Goal: Information Seeking & Learning: Find contact information

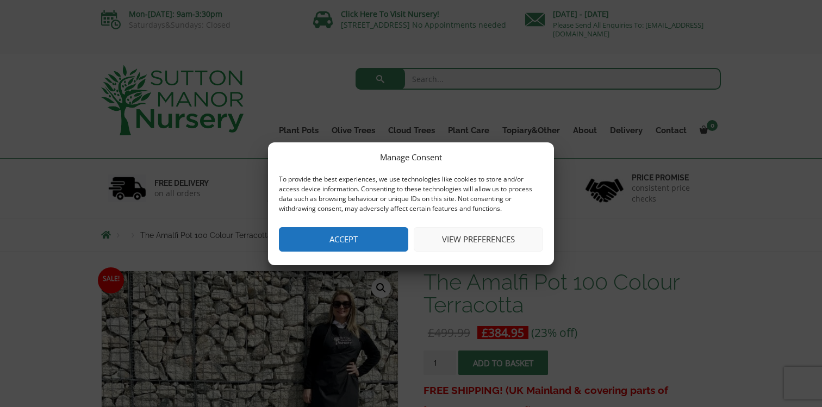
click at [353, 244] on button "Accept" at bounding box center [343, 239] width 129 height 24
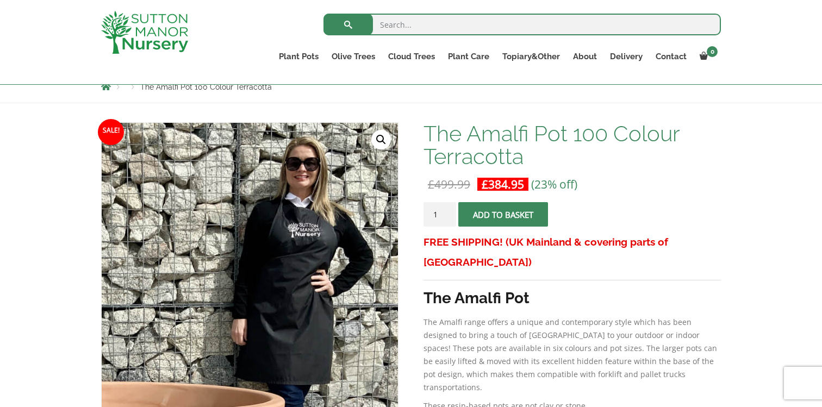
scroll to position [138, 0]
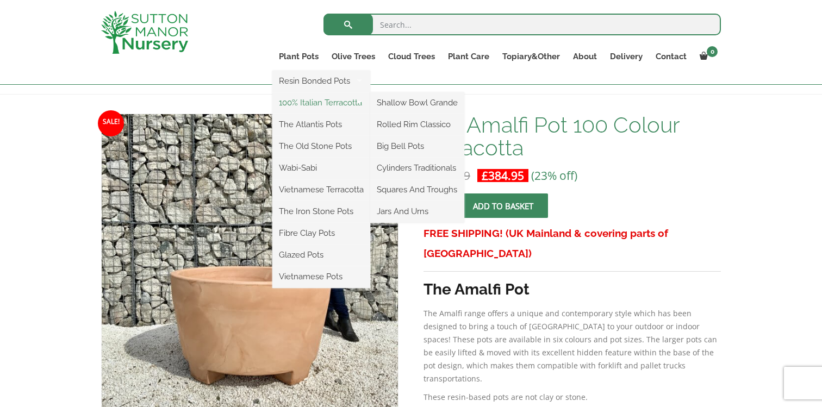
click at [301, 100] on link "100% Italian Terracotta" at bounding box center [321, 103] width 98 height 16
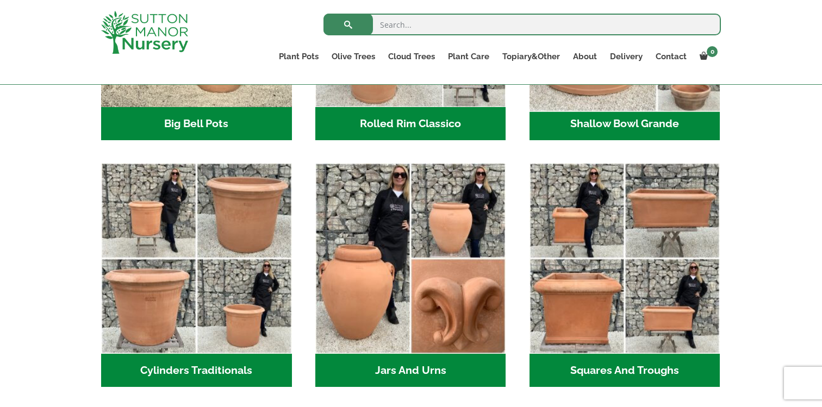
scroll to position [521, 0]
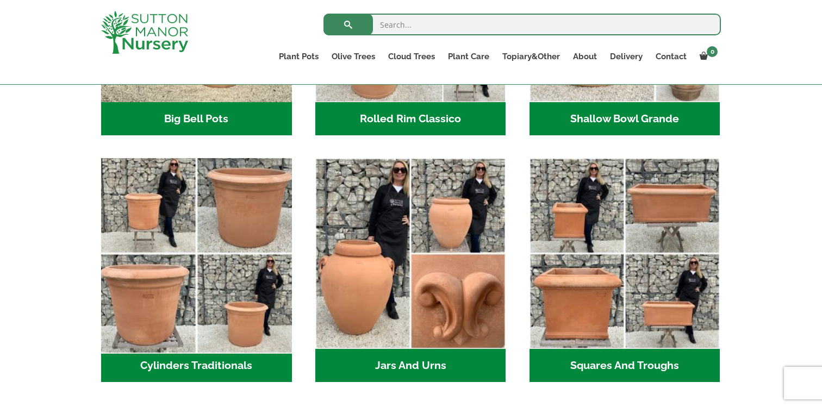
click at [225, 290] on img "Visit product category Cylinders Traditionals" at bounding box center [196, 254] width 200 height 200
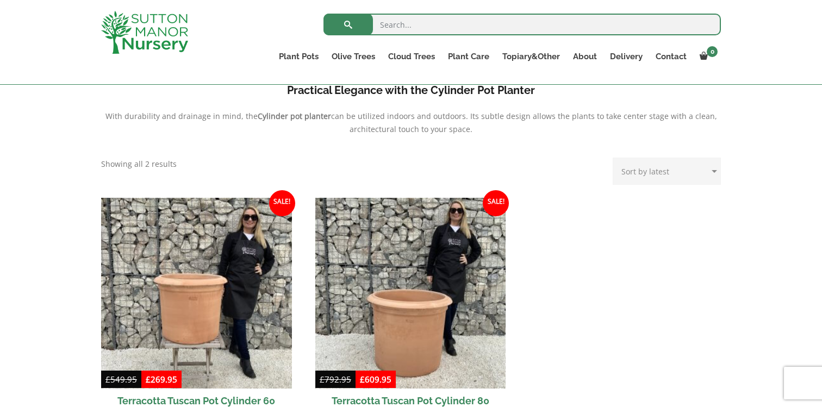
scroll to position [398, 0]
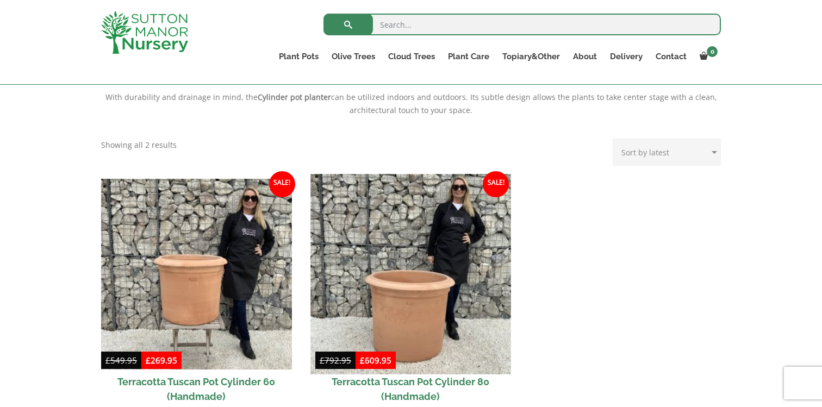
click at [421, 298] on img at bounding box center [411, 274] width 200 height 200
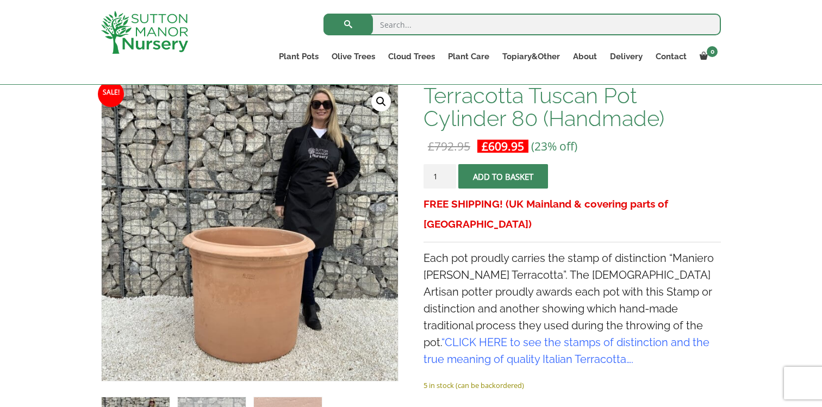
scroll to position [160, 0]
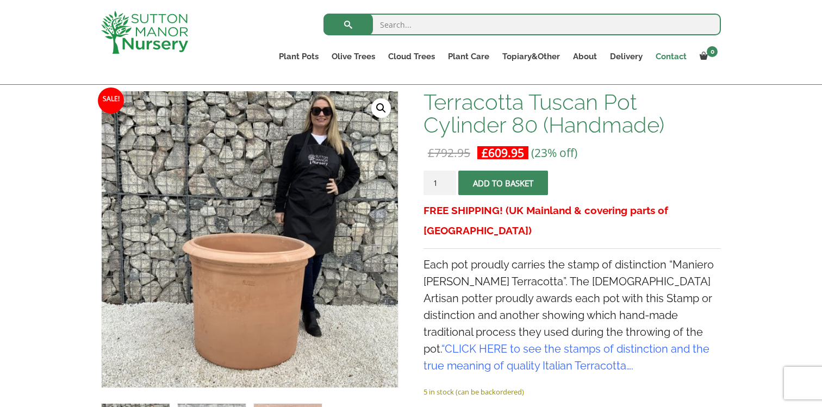
click at [668, 57] on link "Contact" at bounding box center [671, 56] width 44 height 15
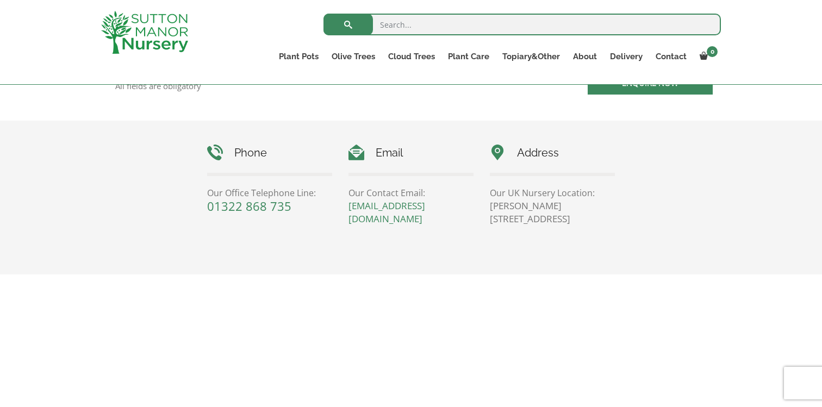
scroll to position [446, 0]
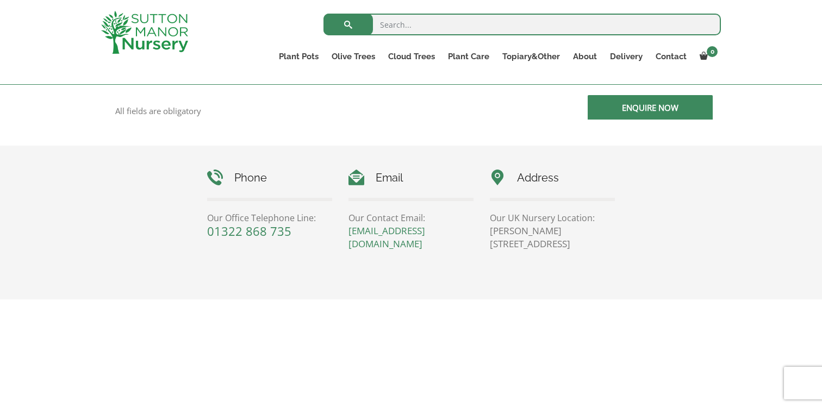
drag, startPoint x: 584, startPoint y: 247, endPoint x: 547, endPoint y: 249, distance: 37.0
click at [547, 249] on p "Sutton Manor Nursery, Dartford Rd, DA4 9HZ" at bounding box center [552, 238] width 125 height 26
copy p "DA4 9HZ"
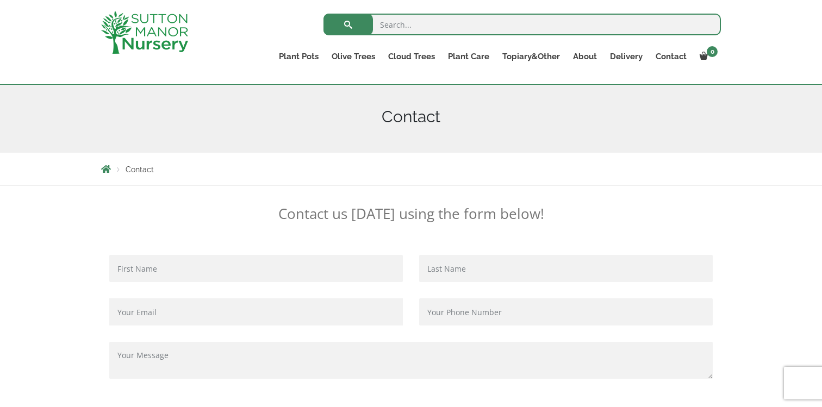
scroll to position [0, 0]
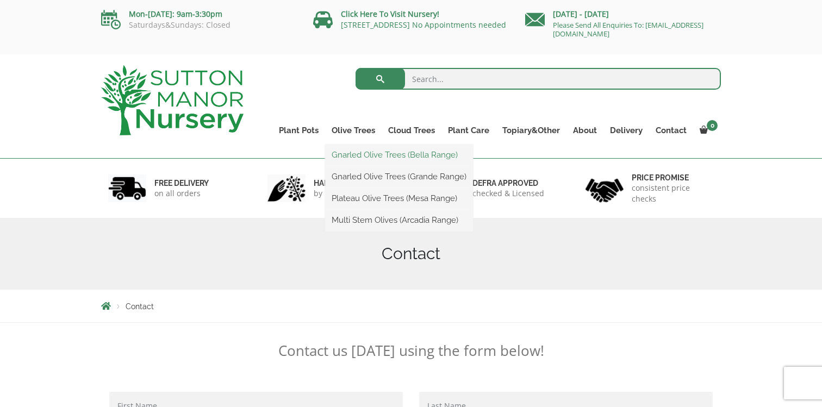
click at [375, 157] on link "Gnarled Olive Trees (Bella Range)" at bounding box center [399, 155] width 148 height 16
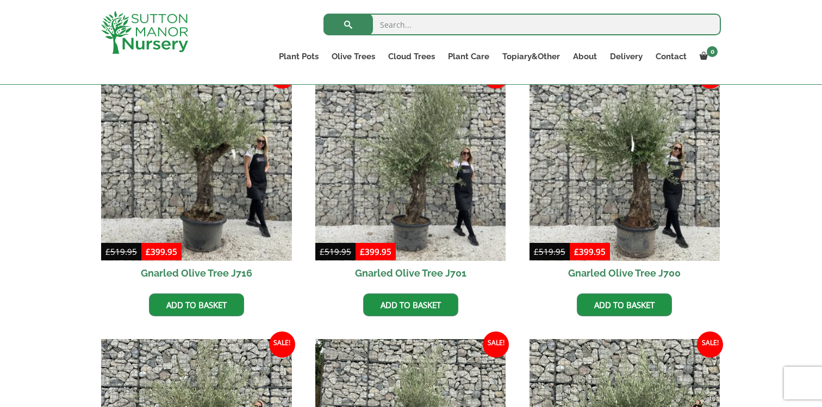
scroll to position [298, 0]
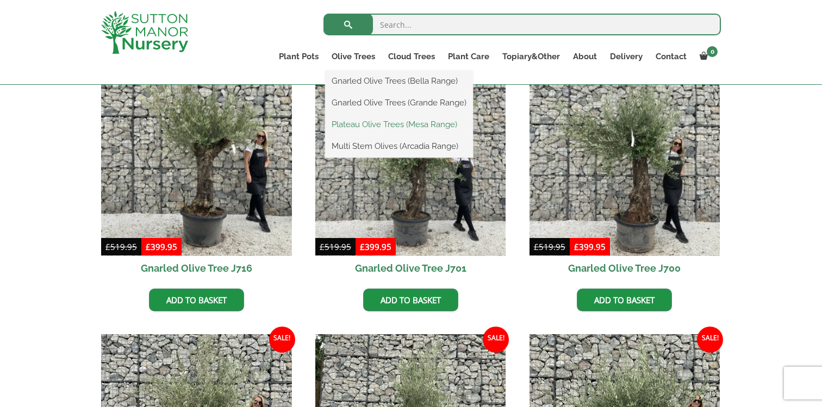
click at [363, 122] on link "Plateau Olive Trees (Mesa Range)" at bounding box center [399, 124] width 148 height 16
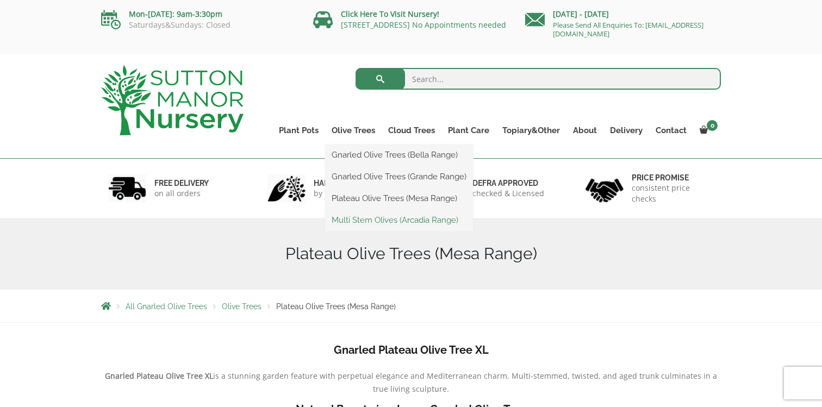
click at [362, 218] on link "Multi Stem Olives (Arcadia Range)" at bounding box center [399, 220] width 148 height 16
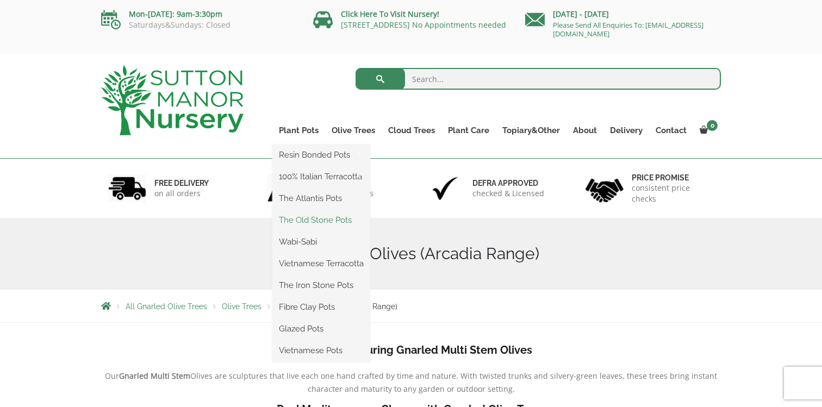
click at [309, 216] on link "The Old Stone Pots" at bounding box center [321, 220] width 98 height 16
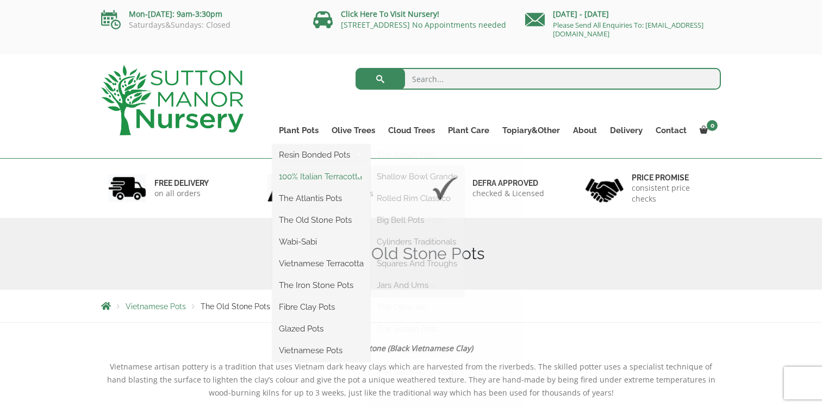
click at [294, 172] on link "100% Italian Terracotta" at bounding box center [321, 177] width 98 height 16
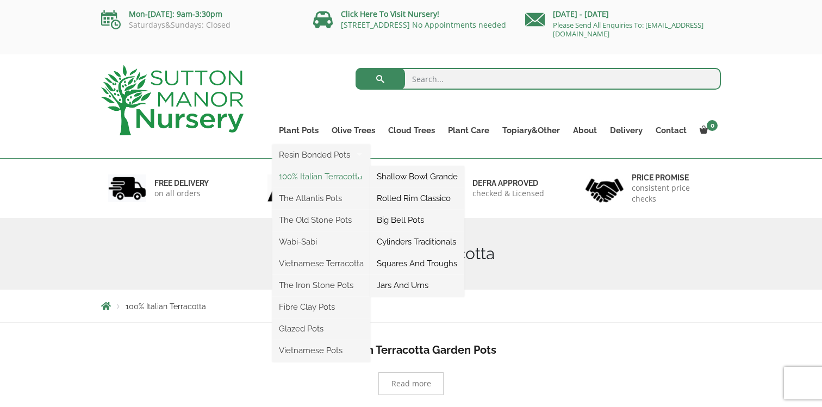
click at [303, 178] on link "100% Italian Terracotta" at bounding box center [321, 177] width 98 height 16
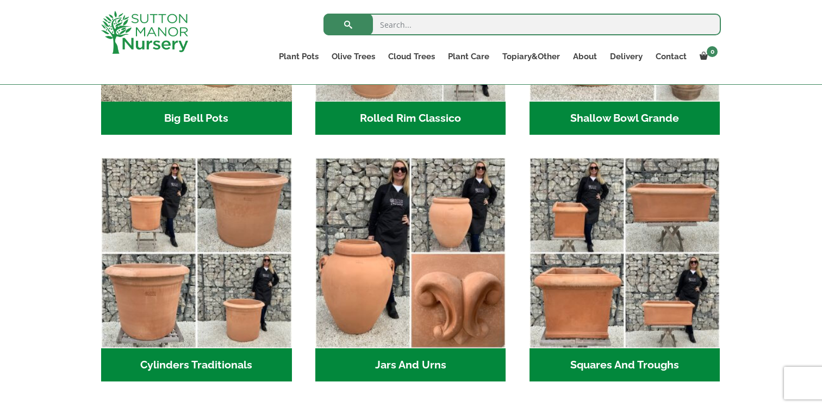
scroll to position [539, 0]
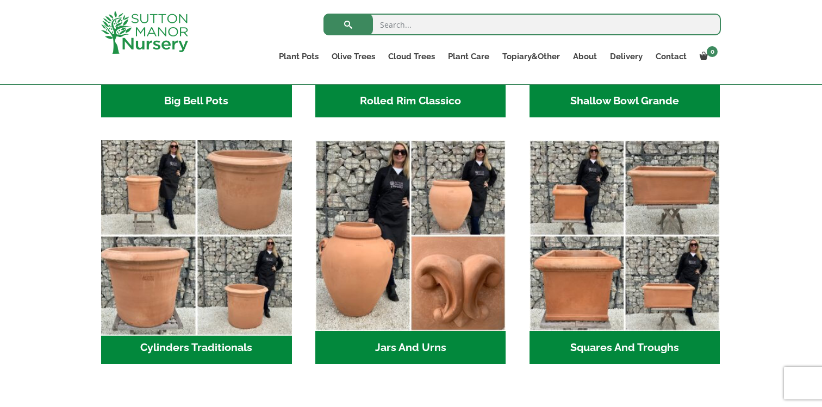
click at [238, 263] on img "Visit product category Cylinders Traditionals" at bounding box center [196, 236] width 200 height 200
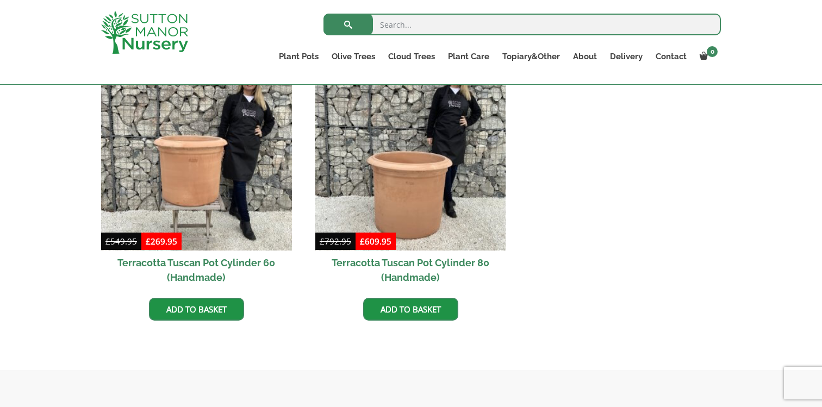
scroll to position [518, 0]
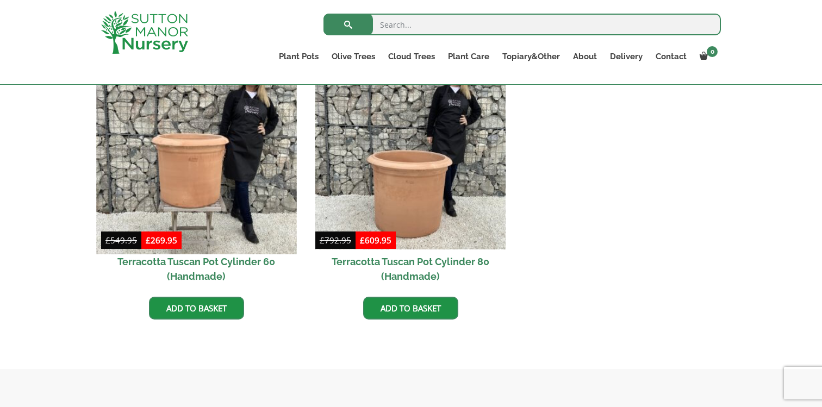
click at [215, 185] on img at bounding box center [196, 154] width 200 height 200
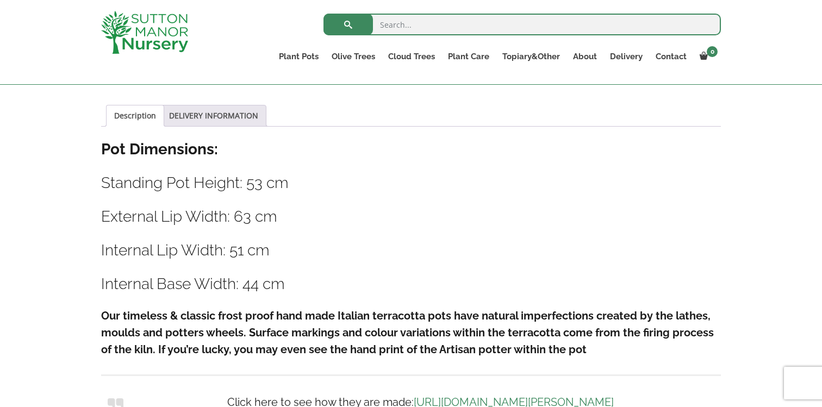
scroll to position [559, 0]
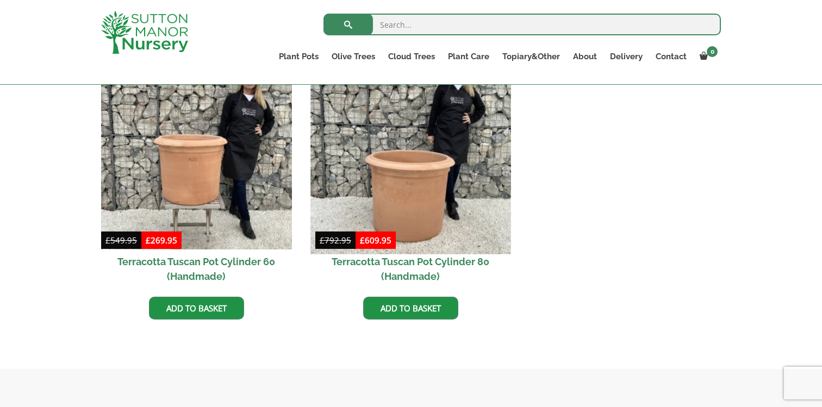
click at [432, 188] on img at bounding box center [411, 154] width 200 height 200
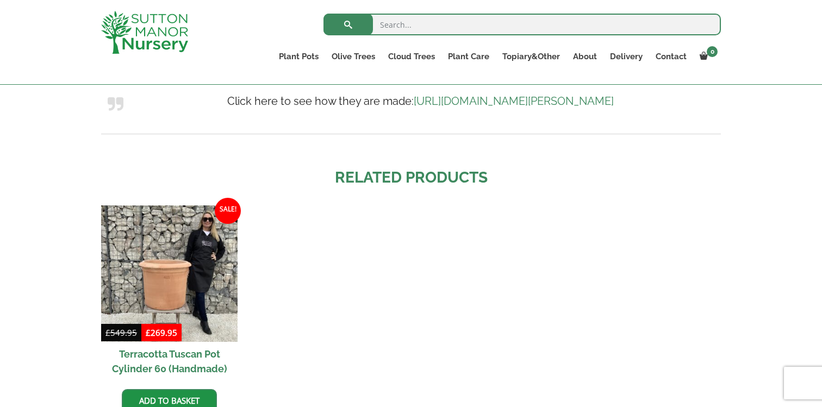
scroll to position [884, 0]
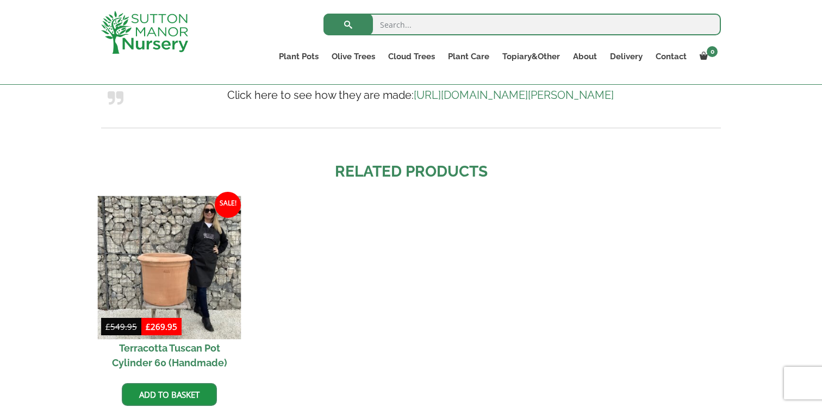
click at [171, 256] on img at bounding box center [170, 268] width 144 height 144
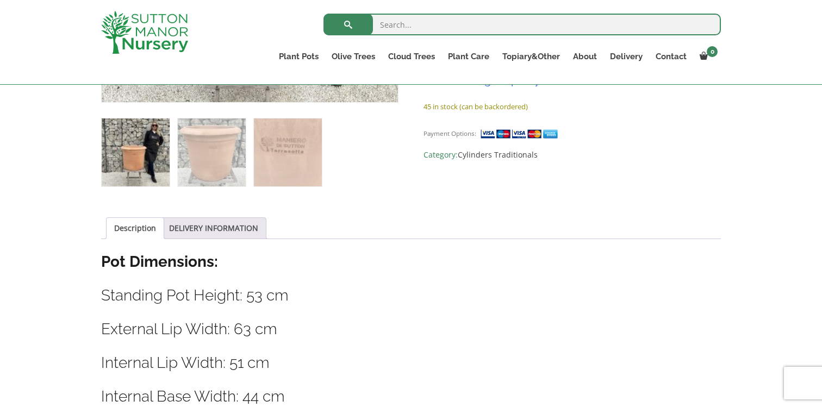
scroll to position [354, 0]
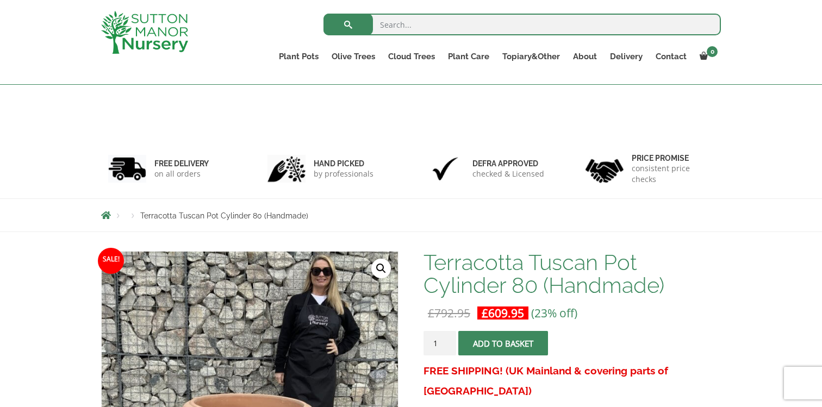
scroll to position [884, 0]
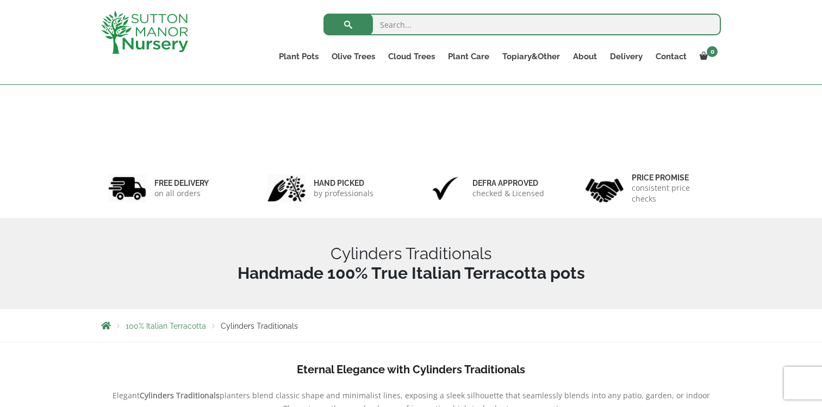
scroll to position [537, 0]
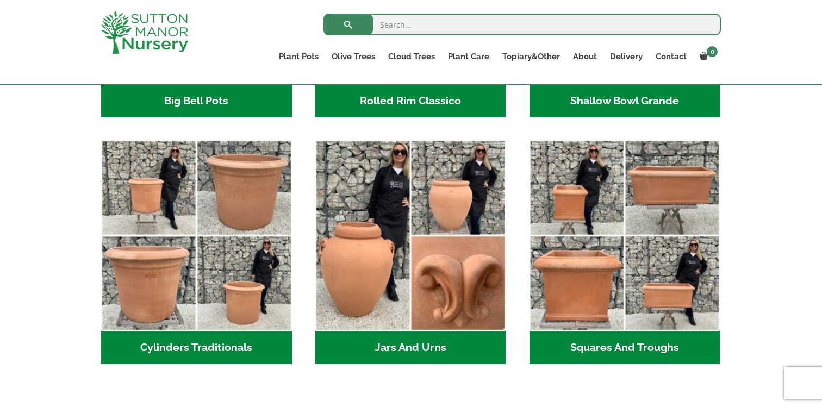
scroll to position [539, 0]
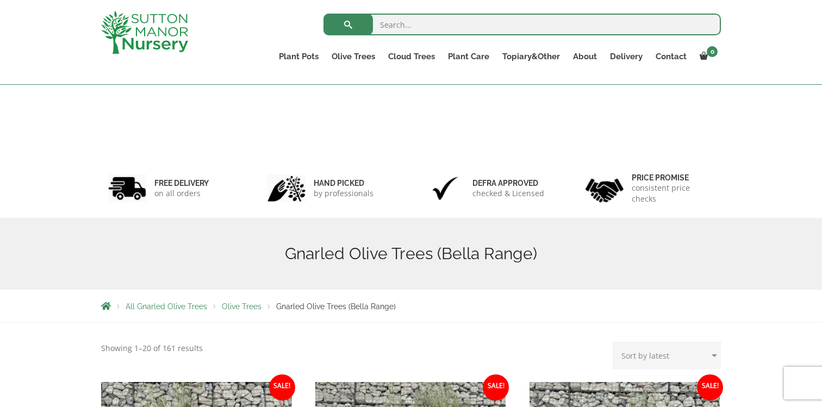
scroll to position [317, 0]
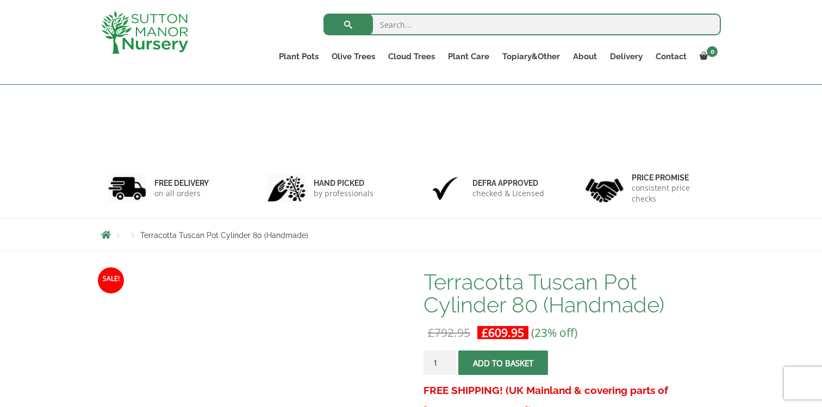
scroll to position [180, 0]
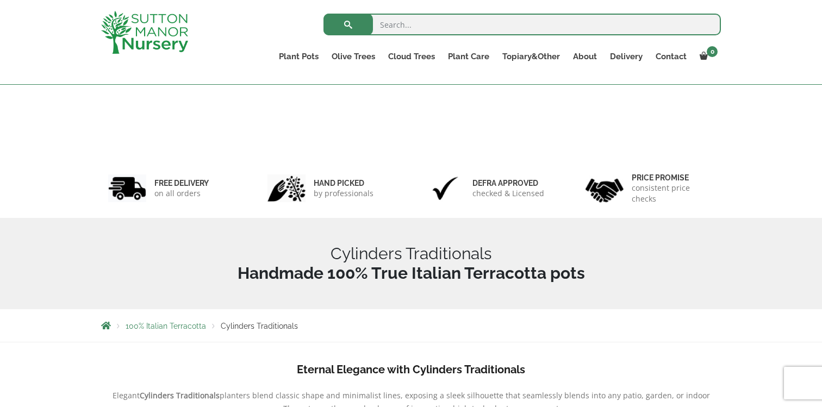
scroll to position [417, 0]
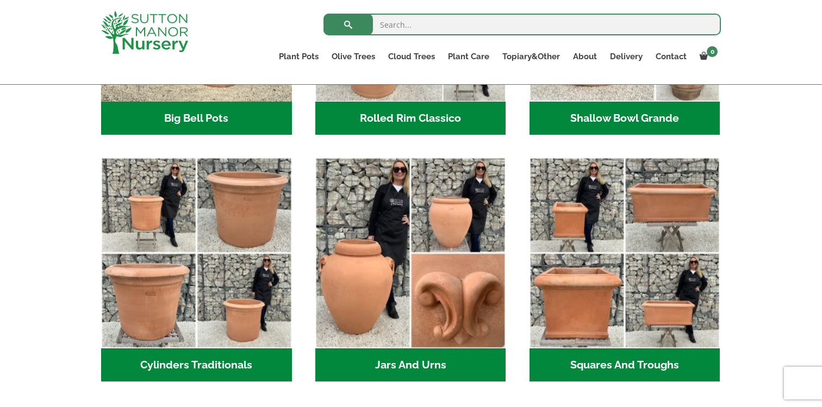
scroll to position [521, 0]
